Goal: Transaction & Acquisition: Download file/media

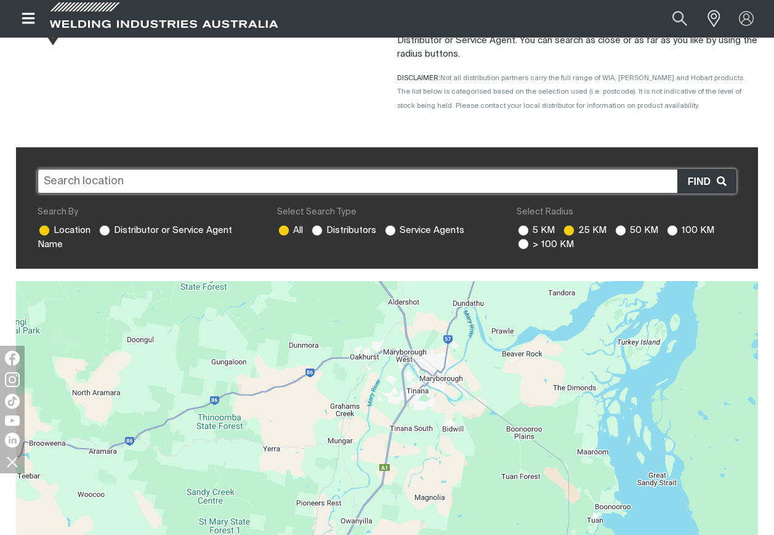
scroll to position [185, 0]
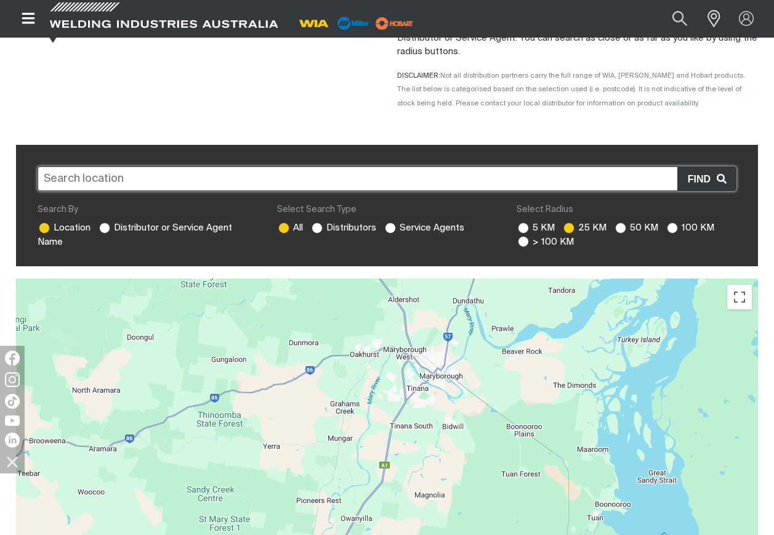
click at [176, 177] on input "text" at bounding box center [387, 178] width 699 height 25
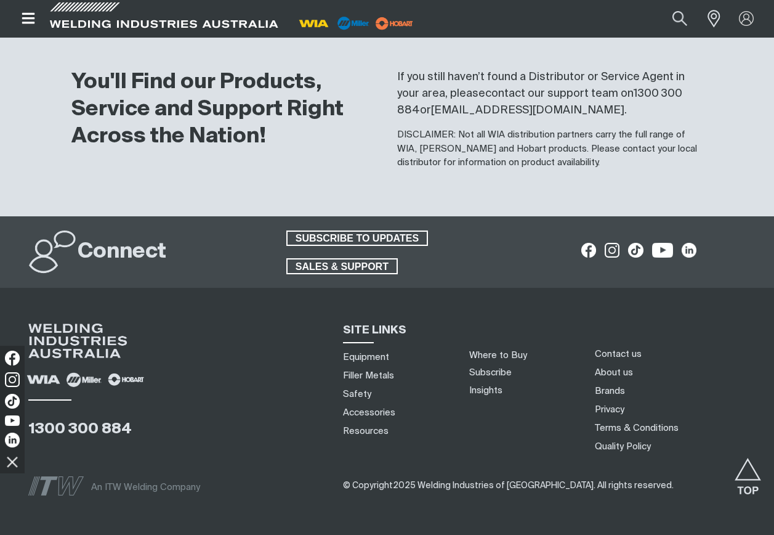
scroll to position [1479, 0]
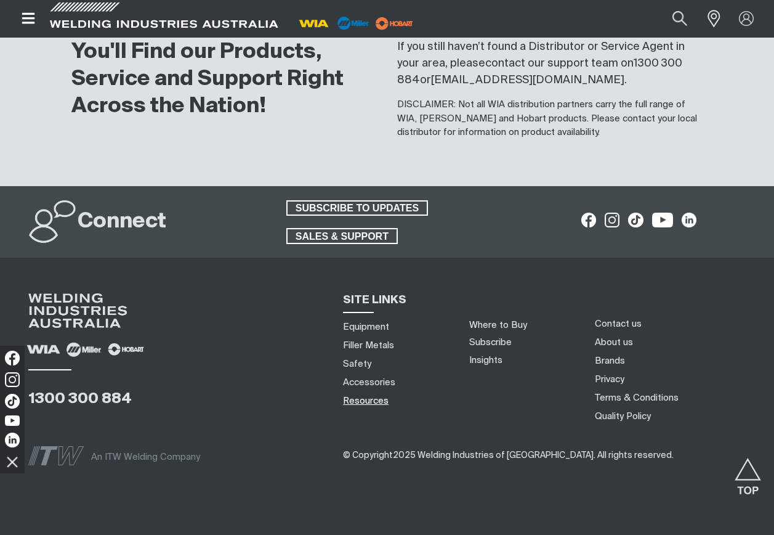
click at [365, 394] on link "Resources" at bounding box center [366, 400] width 46 height 13
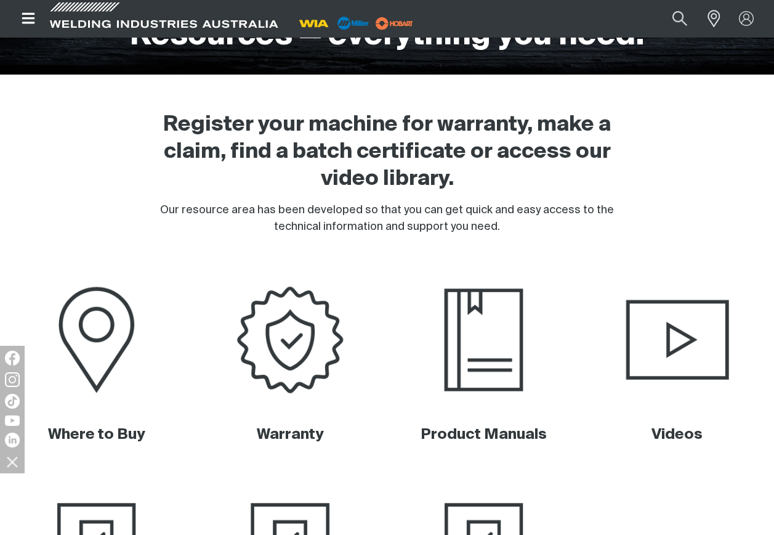
scroll to position [308, 0]
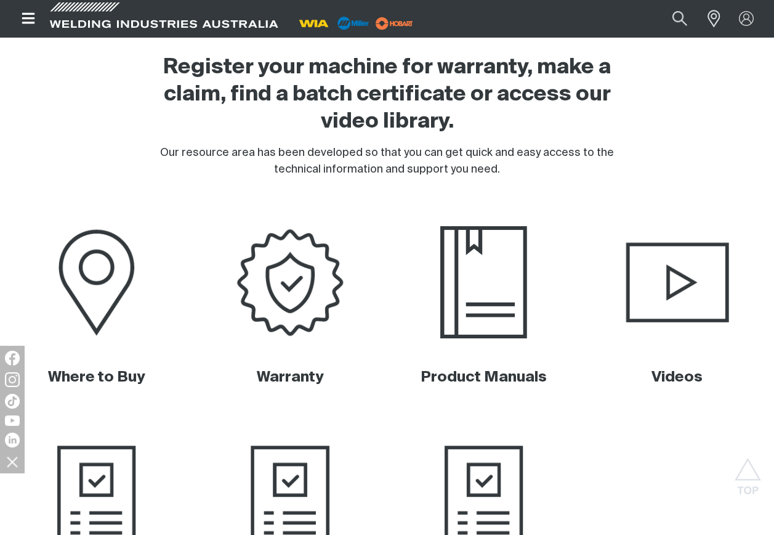
click at [502, 280] on img at bounding box center [483, 283] width 191 height 128
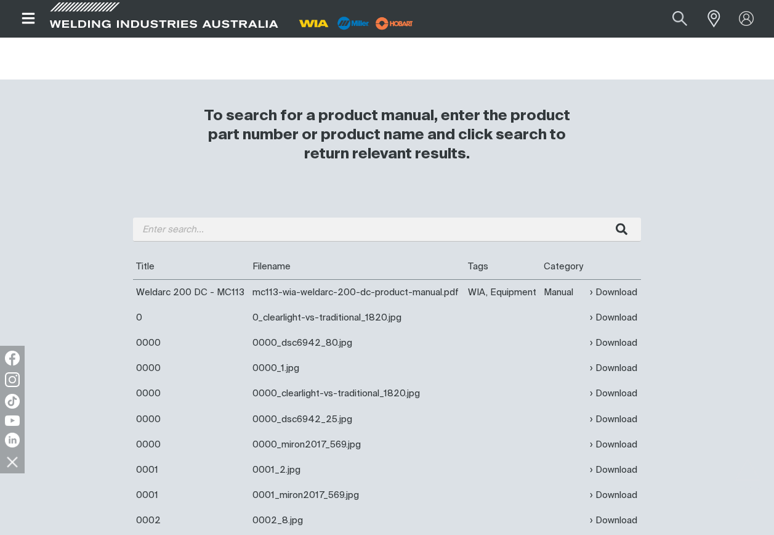
scroll to position [308, 0]
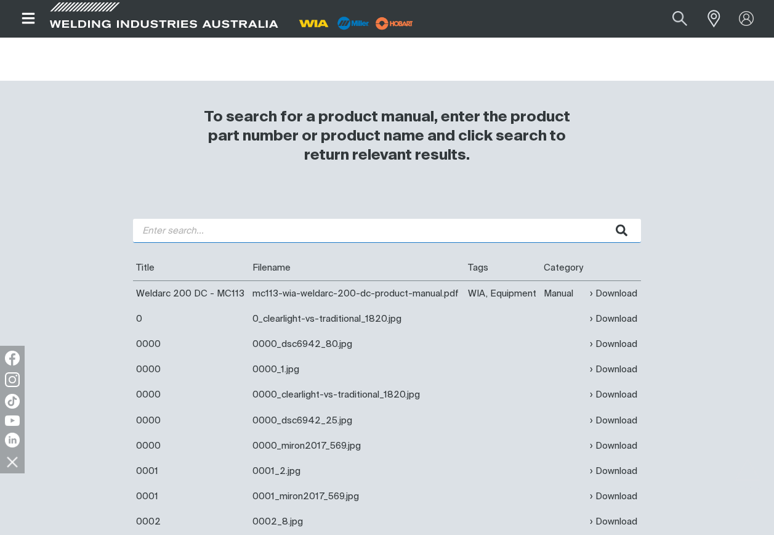
click at [220, 232] on input "search" at bounding box center [387, 231] width 508 height 24
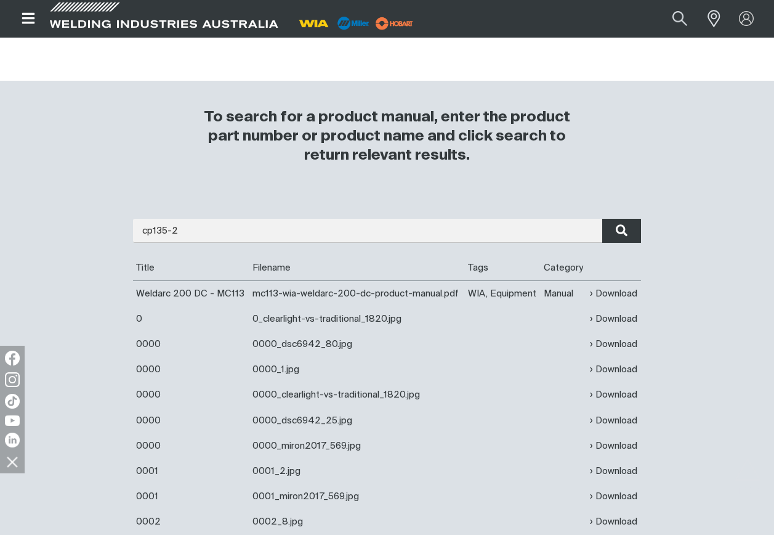
click at [624, 231] on icon "submit" at bounding box center [622, 231] width 12 height 12
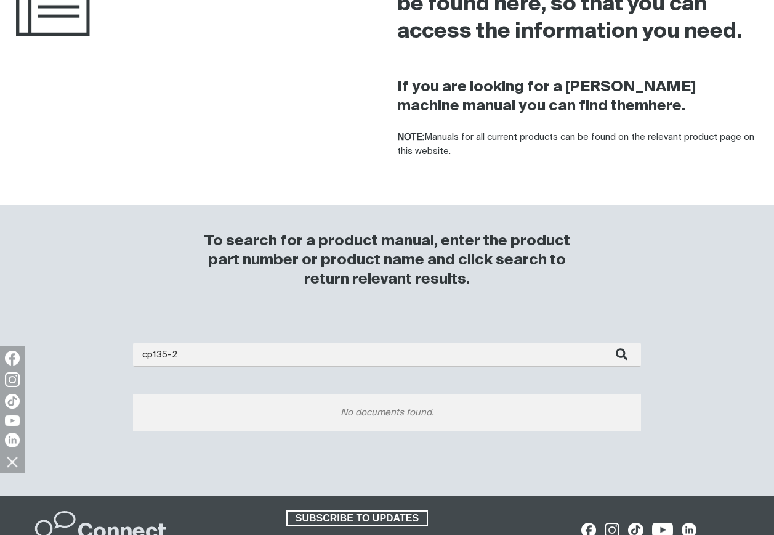
scroll to position [185, 0]
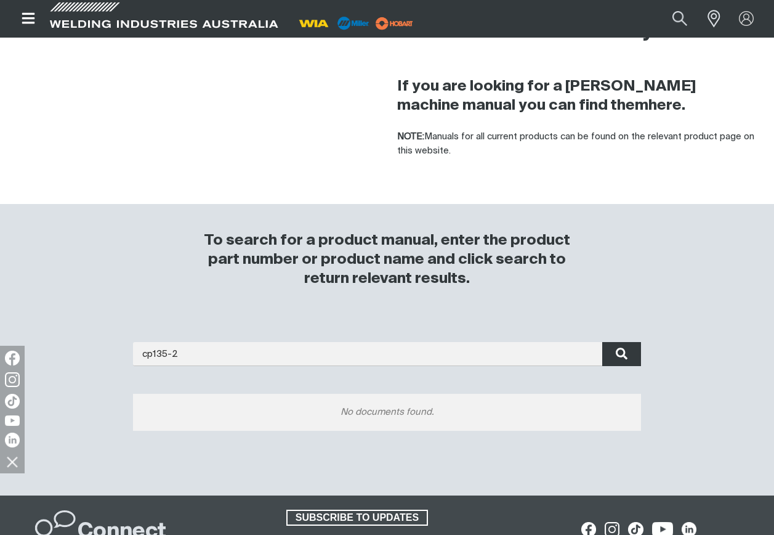
click at [619, 351] on icon "submit" at bounding box center [622, 354] width 12 height 16
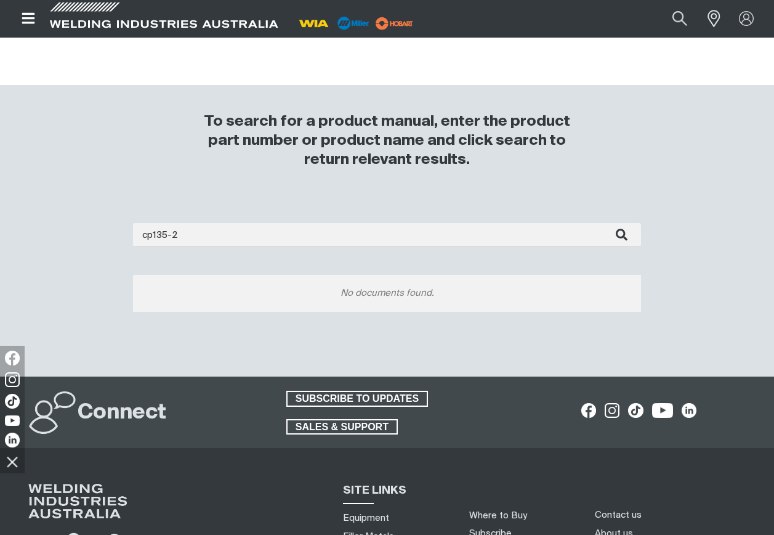
scroll to position [308, 0]
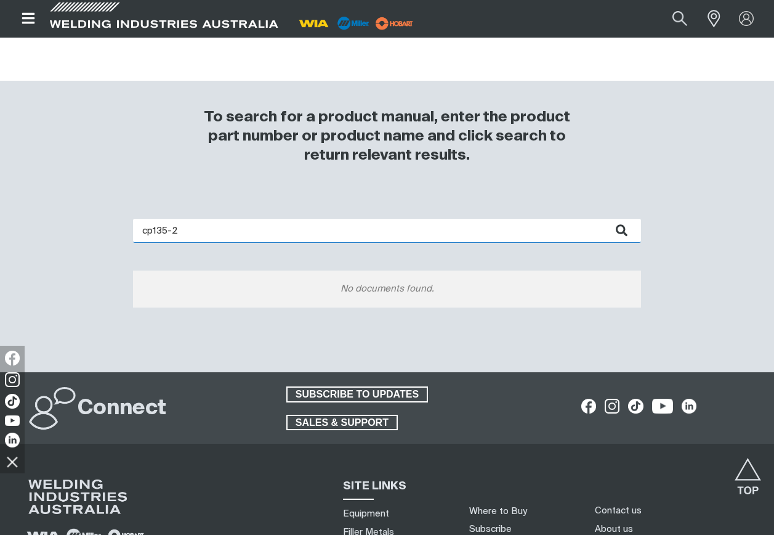
drag, startPoint x: 182, startPoint y: 229, endPoint x: 64, endPoint y: 222, distance: 117.8
click at [64, 222] on div "cp135-2 No documents found." at bounding box center [387, 283] width 774 height 178
type input "weldmatic"
click at [603, 219] on button "submit" at bounding box center [622, 231] width 39 height 24
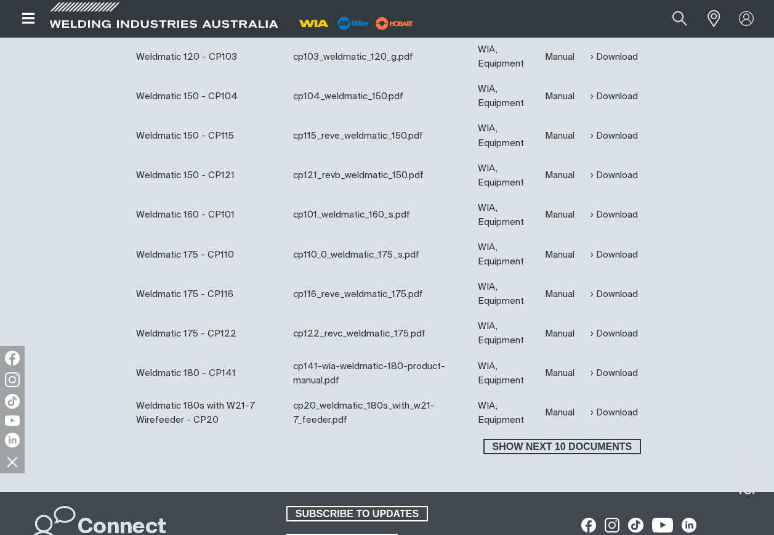
scroll to position [555, 0]
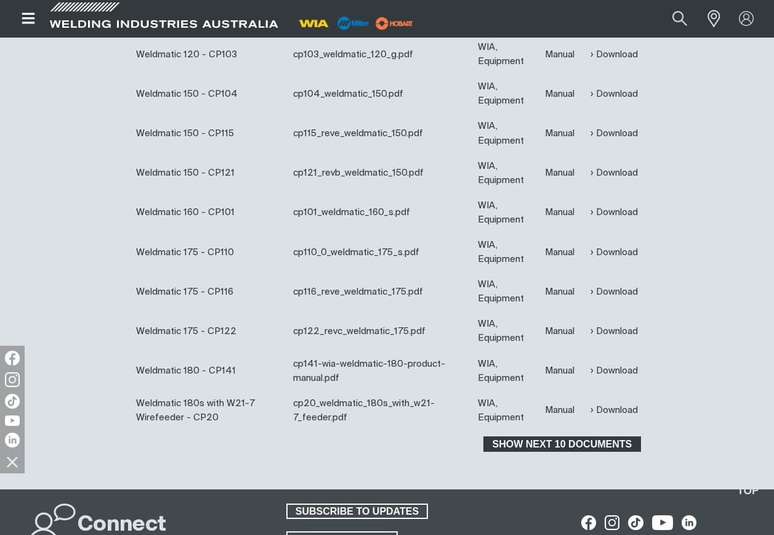
click at [590, 442] on span "Show next 10 documents" at bounding box center [562, 444] width 155 height 16
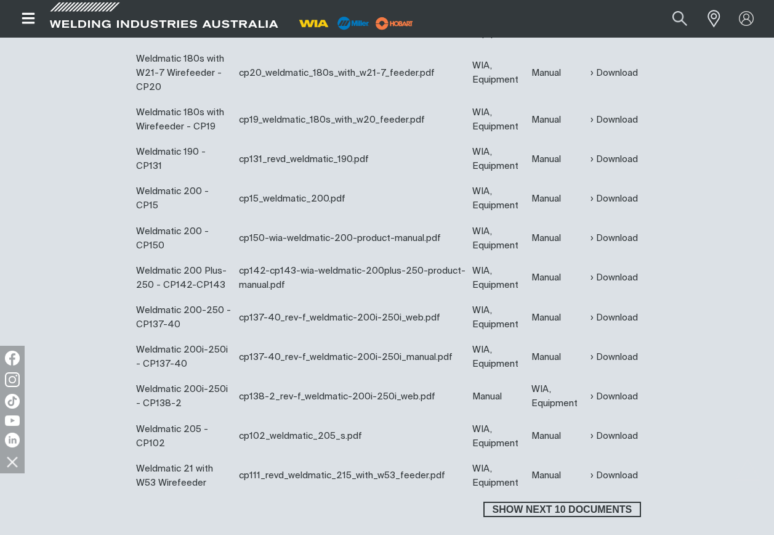
scroll to position [924, 0]
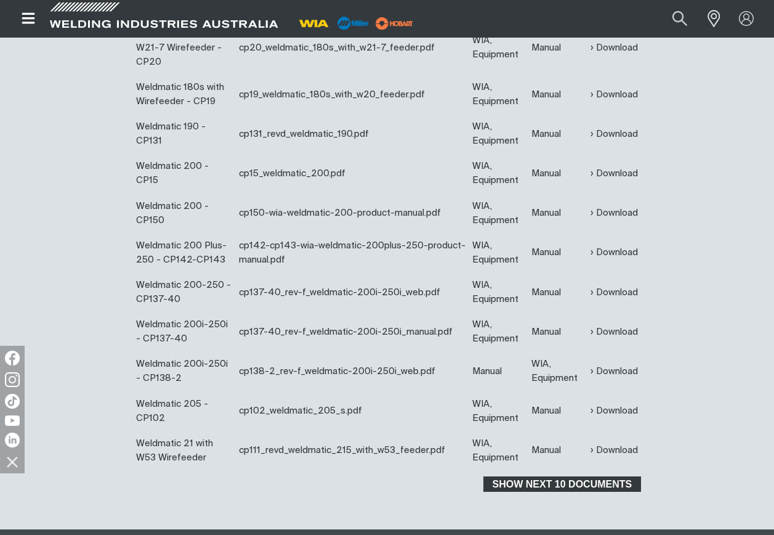
click at [568, 486] on span "Show next 10 documents" at bounding box center [562, 484] width 155 height 16
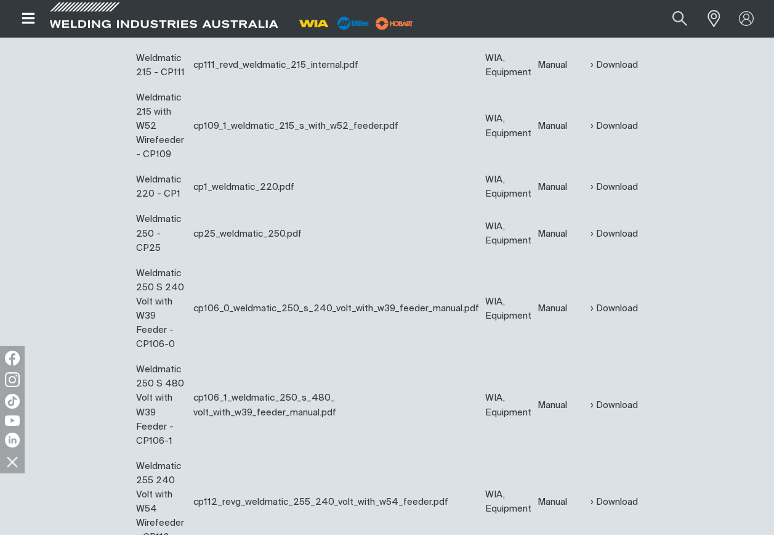
scroll to position [1787, 0]
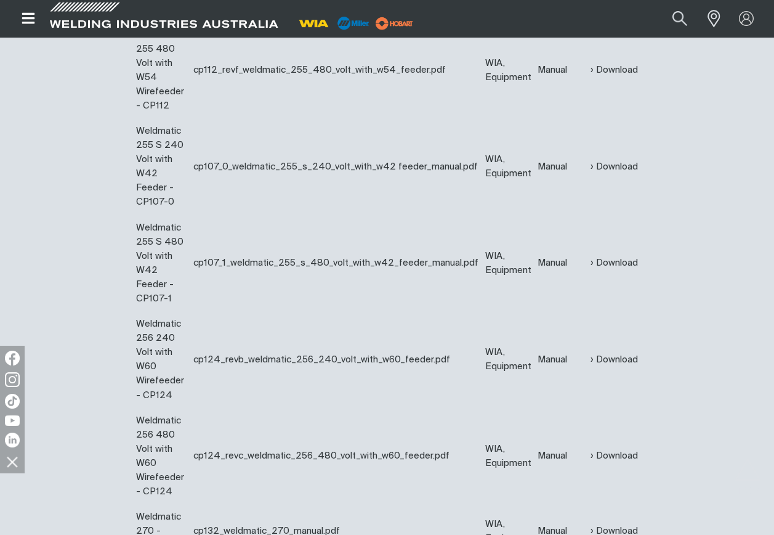
scroll to position [2341, 0]
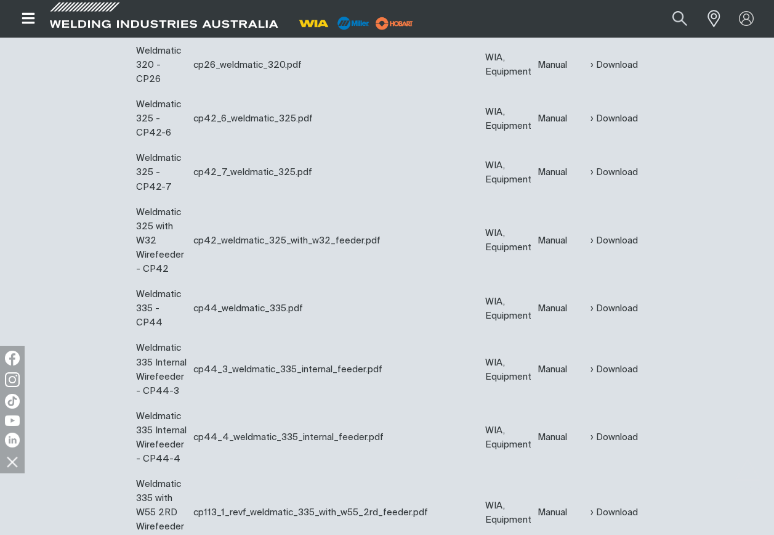
scroll to position [3081, 0]
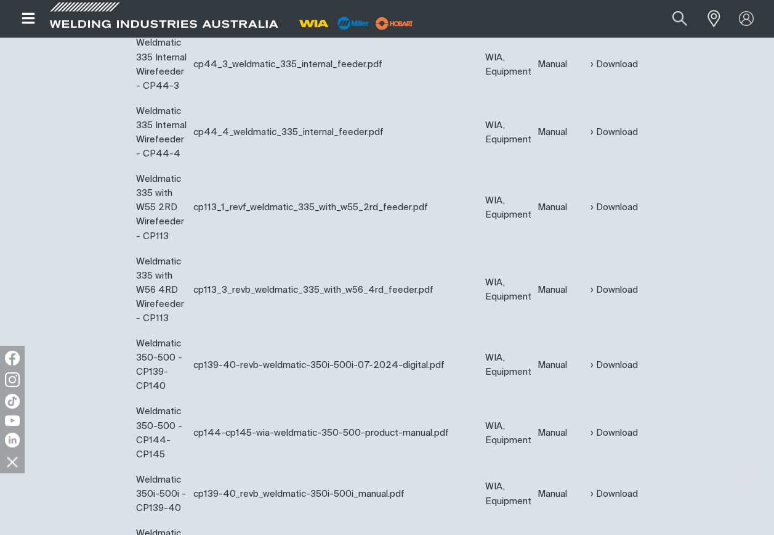
scroll to position [3450, 0]
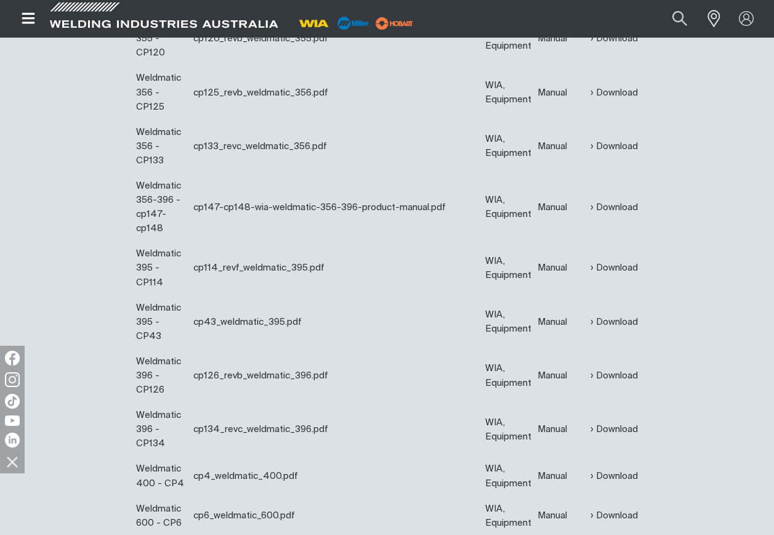
scroll to position [4066, 0]
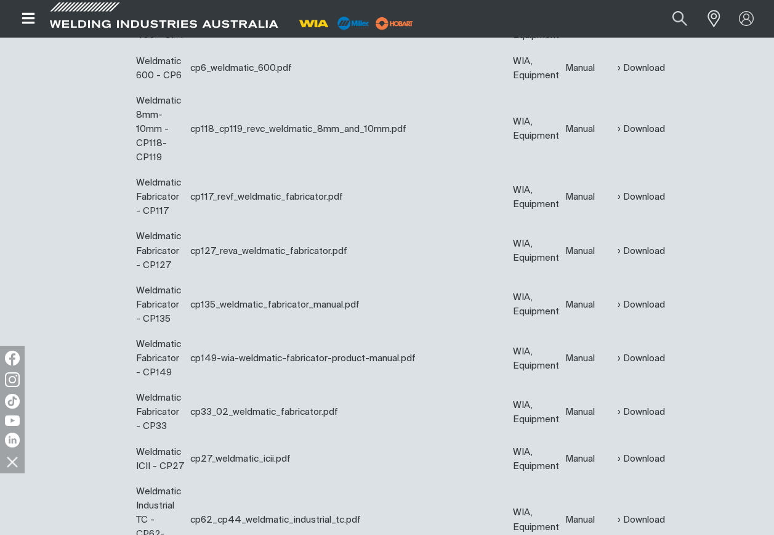
scroll to position [4498, 0]
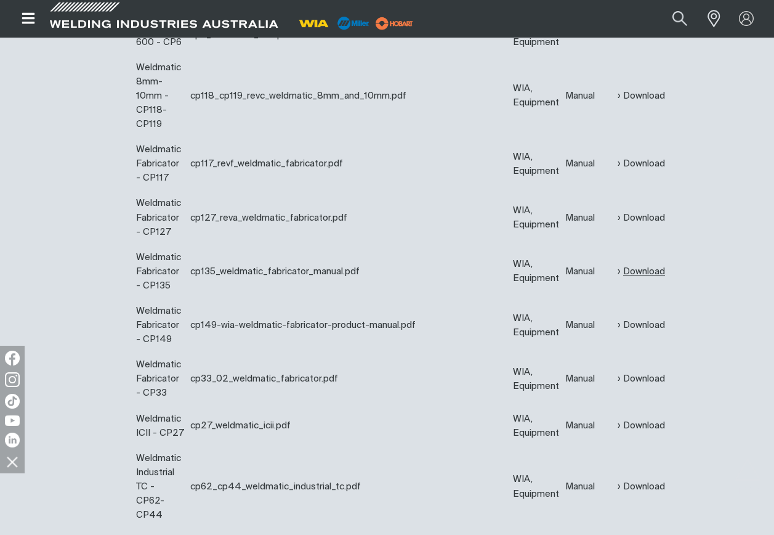
click at [639, 264] on link "Download" at bounding box center [641, 271] width 47 height 14
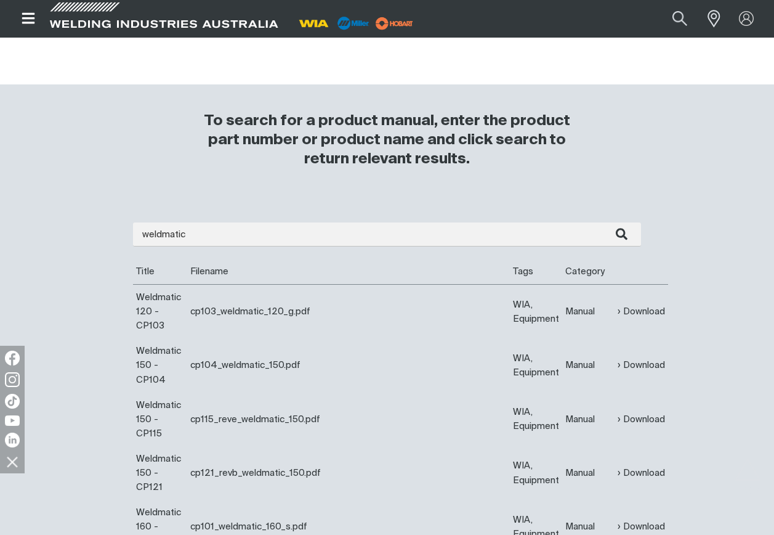
scroll to position [308, 0]
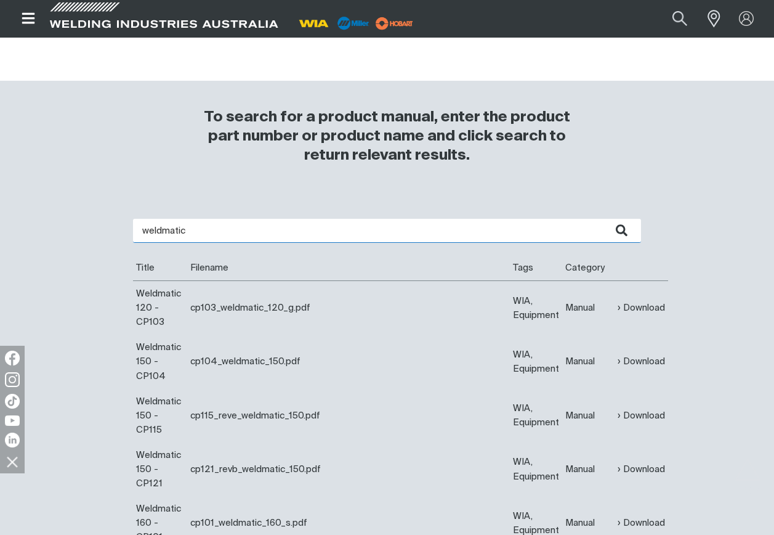
drag, startPoint x: 227, startPoint y: 230, endPoint x: 27, endPoint y: 213, distance: 200.4
click at [288, 235] on input "weldmatic" at bounding box center [387, 231] width 508 height 24
click at [603, 219] on button "submit" at bounding box center [622, 231] width 39 height 24
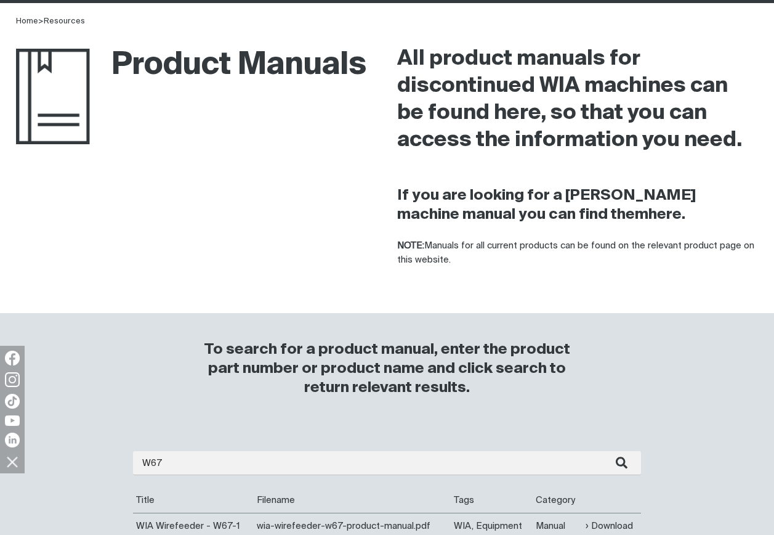
scroll to position [185, 0]
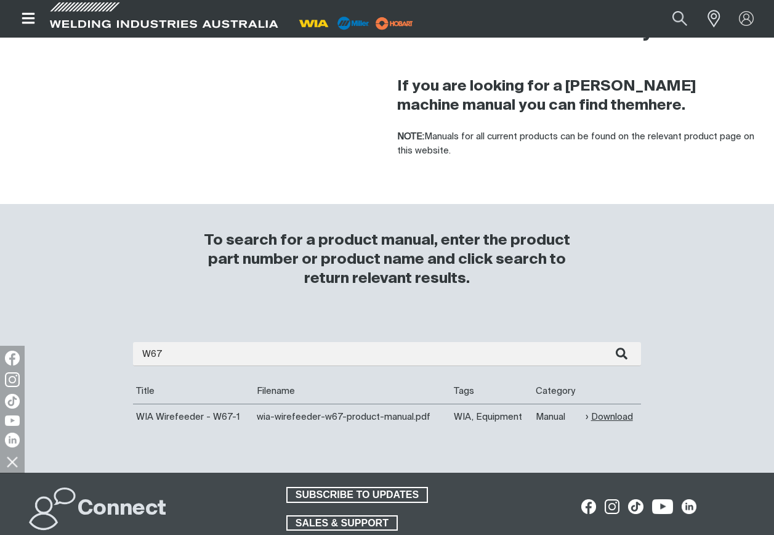
click at [605, 417] on link "Download" at bounding box center [609, 417] width 47 height 14
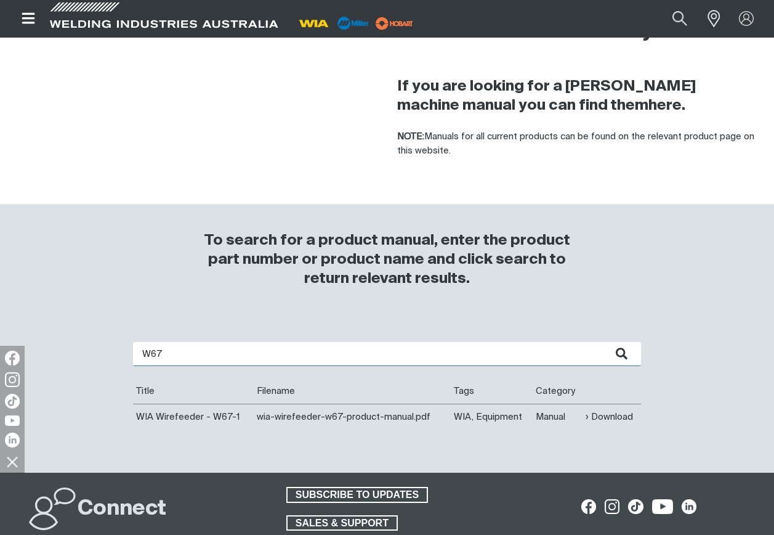
click at [240, 349] on input "W67" at bounding box center [387, 354] width 508 height 24
type input "W64"
click at [603, 342] on button "submit" at bounding box center [622, 354] width 39 height 24
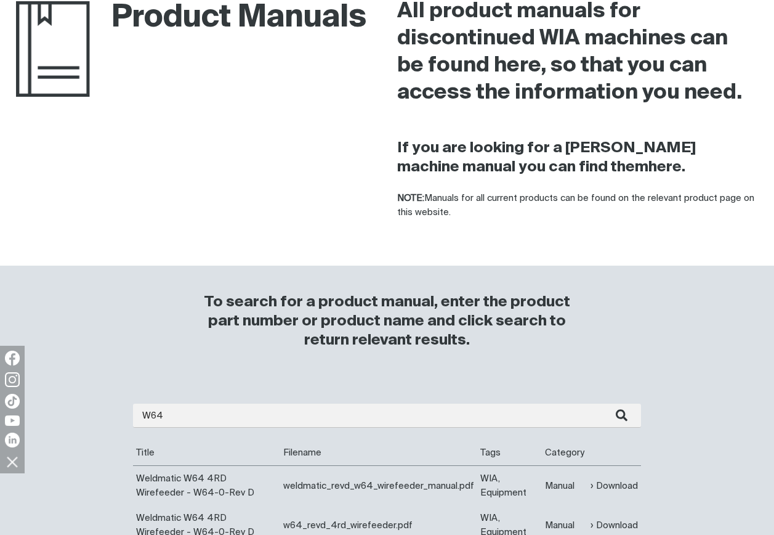
scroll to position [246, 0]
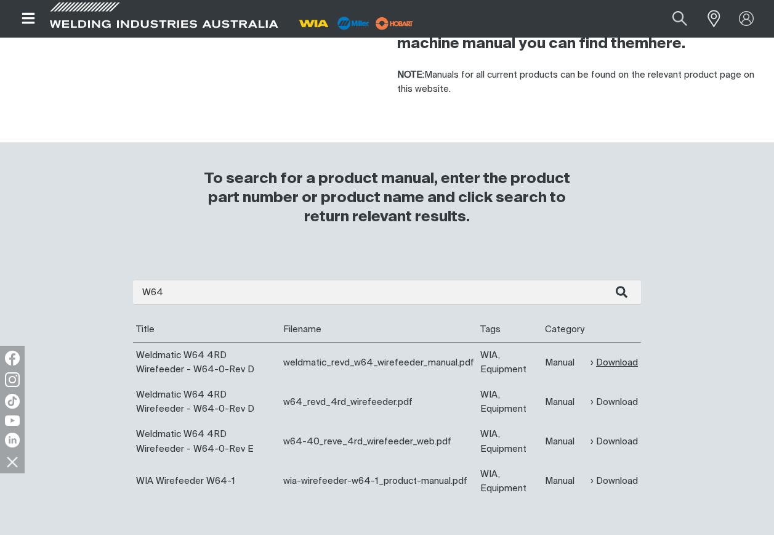
click at [622, 359] on link "Download" at bounding box center [614, 363] width 47 height 14
